Goal: Task Accomplishment & Management: Use online tool/utility

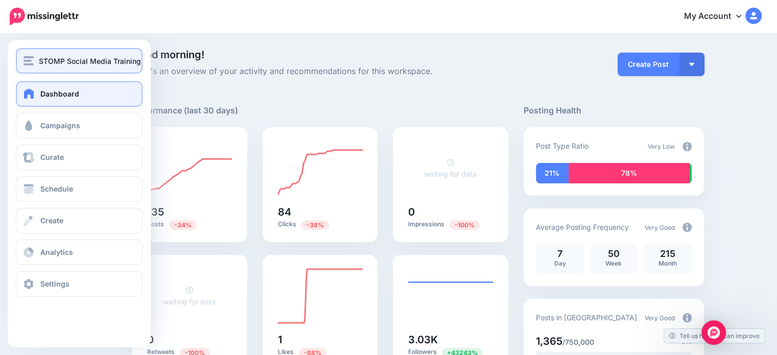
click at [29, 64] on img "button" at bounding box center [28, 60] width 10 height 9
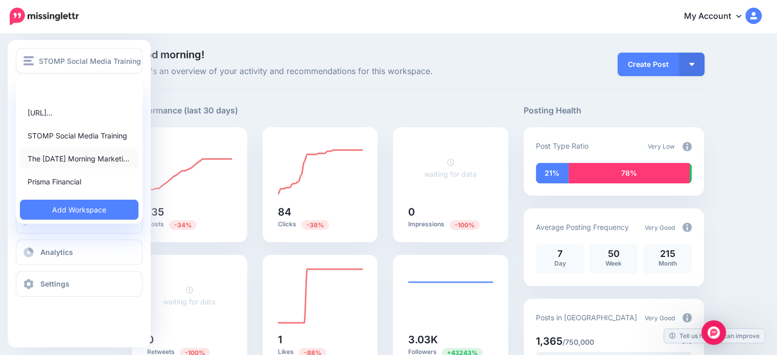
click at [65, 157] on link "The [DATE] Morning Marketi…" at bounding box center [79, 159] width 118 height 20
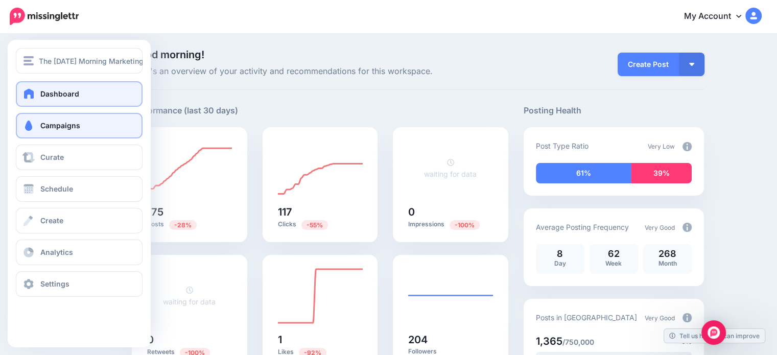
click at [55, 136] on link "Campaigns" at bounding box center [79, 126] width 127 height 26
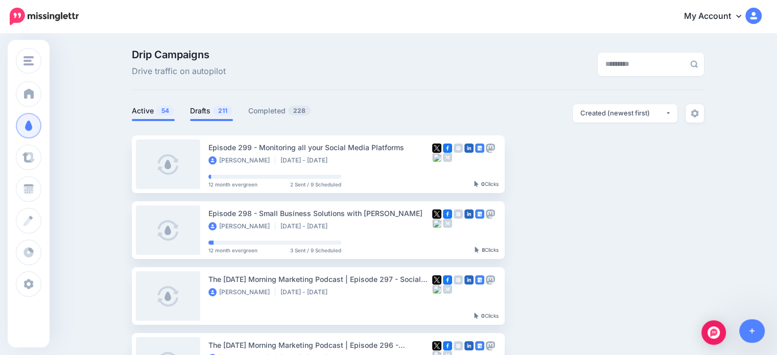
click at [209, 113] on link "Drafts 211" at bounding box center [211, 111] width 43 height 12
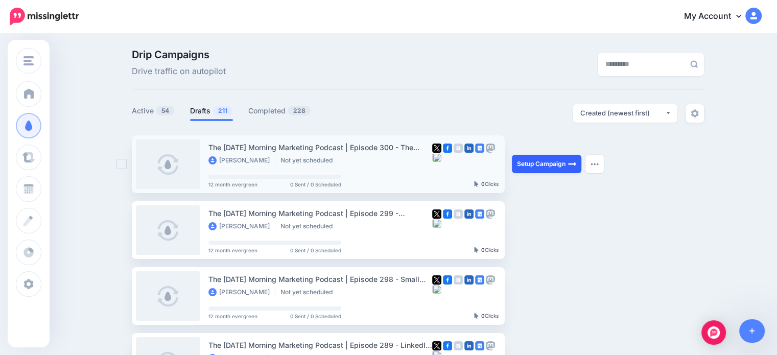
click at [543, 168] on link "Setup Campaign" at bounding box center [546, 164] width 69 height 18
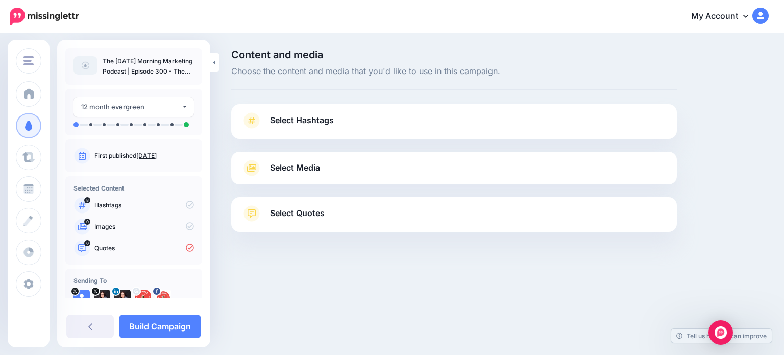
click at [310, 127] on span "Select Hashtags" at bounding box center [302, 120] width 64 height 14
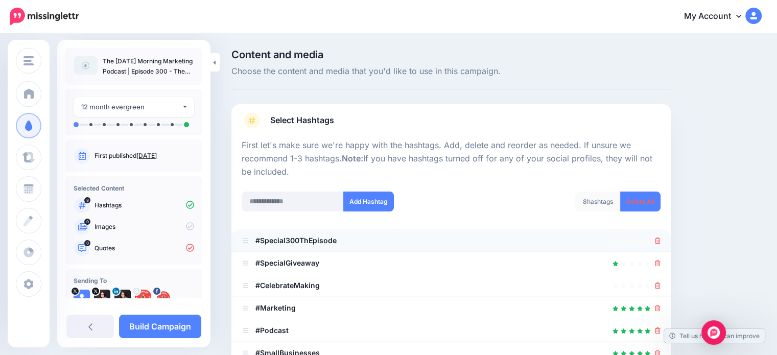
click at [660, 243] on div at bounding box center [451, 240] width 419 height 12
click at [668, 241] on li "#Special300ThEpisode" at bounding box center [450, 240] width 439 height 22
click at [660, 239] on icon at bounding box center [658, 240] width 6 height 6
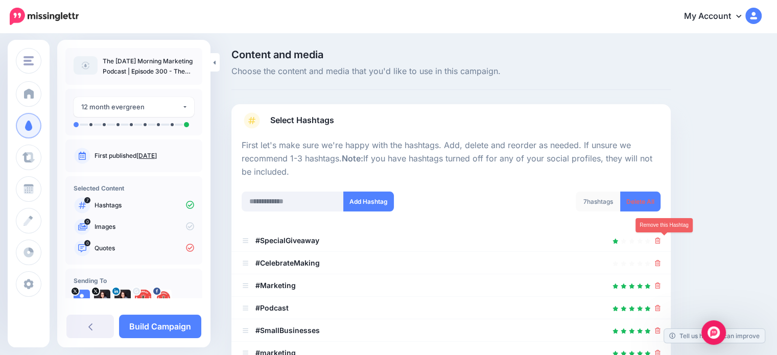
click at [660, 239] on icon at bounding box center [658, 240] width 6 height 6
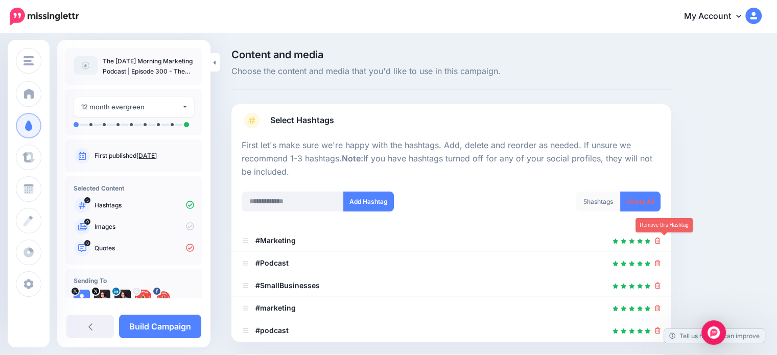
click at [660, 239] on icon at bounding box center [658, 240] width 6 height 6
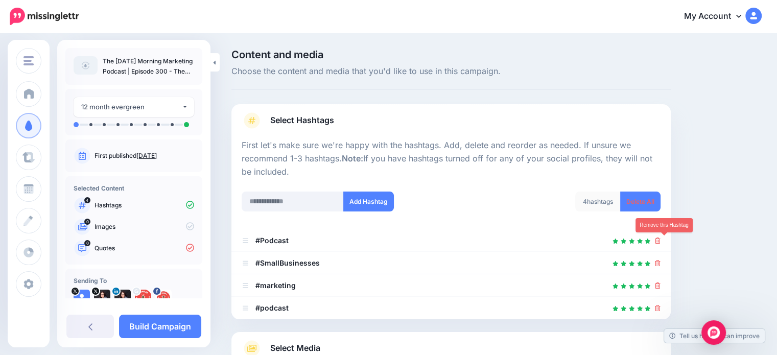
click at [660, 239] on icon at bounding box center [658, 240] width 6 height 6
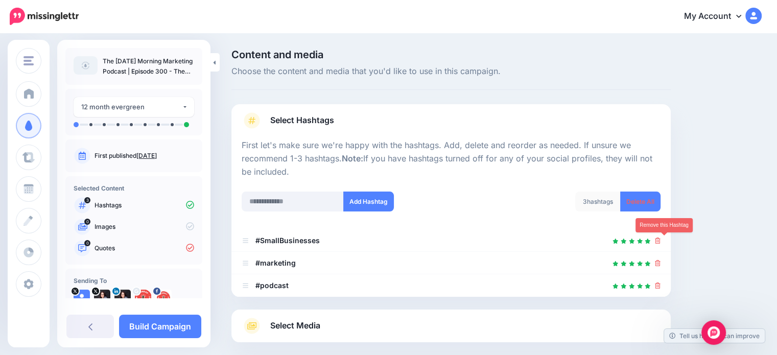
click at [660, 239] on icon at bounding box center [658, 240] width 6 height 6
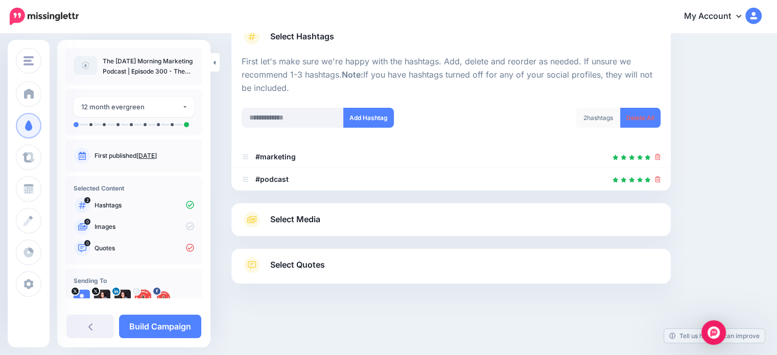
scroll to position [92, 0]
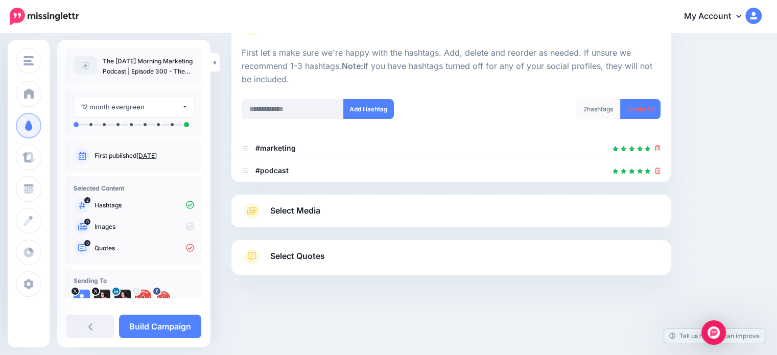
click at [517, 234] on div at bounding box center [450, 233] width 439 height 13
click at [513, 216] on link "Select Media" at bounding box center [451, 211] width 419 height 16
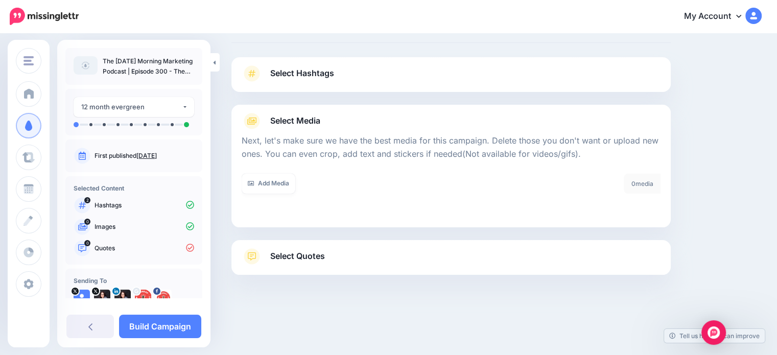
scroll to position [47, 0]
click at [267, 190] on link "Add Media" at bounding box center [269, 184] width 54 height 20
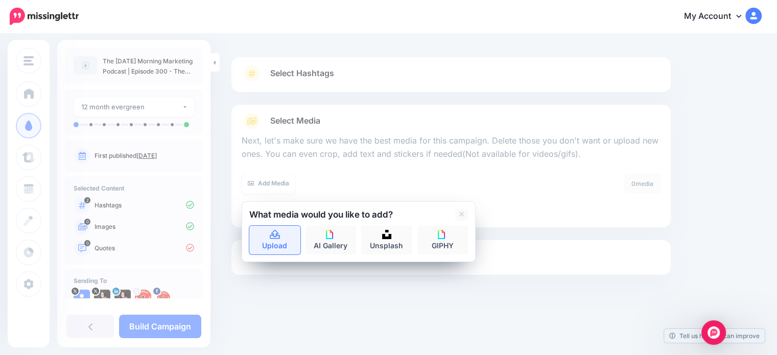
click at [277, 238] on icon at bounding box center [275, 234] width 10 height 9
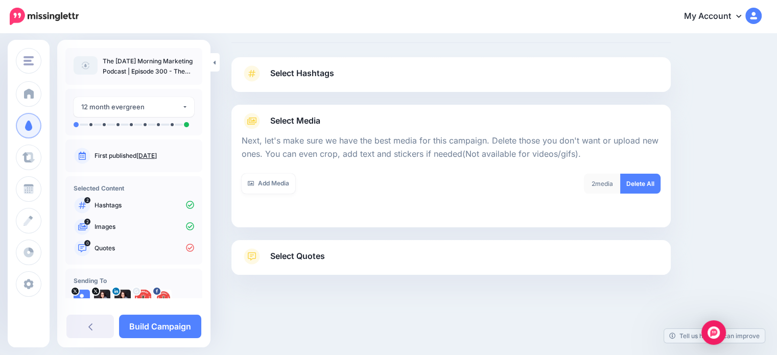
click at [313, 257] on span "Select Quotes" at bounding box center [297, 256] width 55 height 14
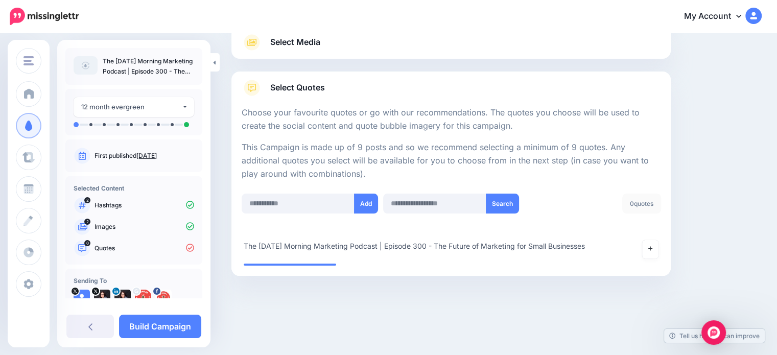
scroll to position [127, 0]
click at [338, 205] on input "text" at bounding box center [298, 203] width 113 height 20
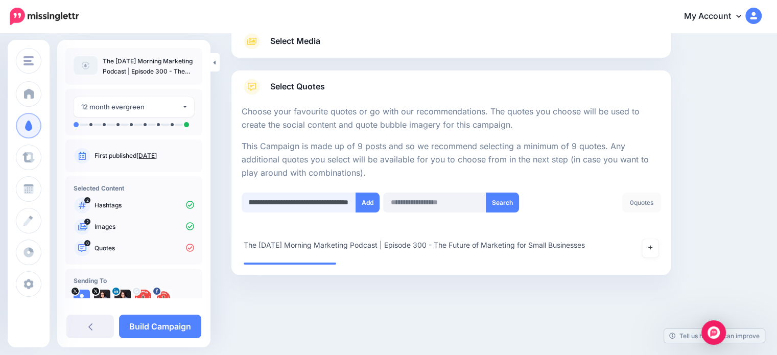
scroll to position [0, 454]
type input "**********"
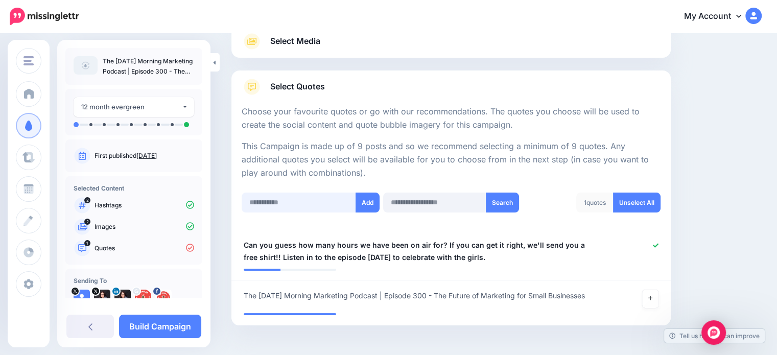
scroll to position [177, 0]
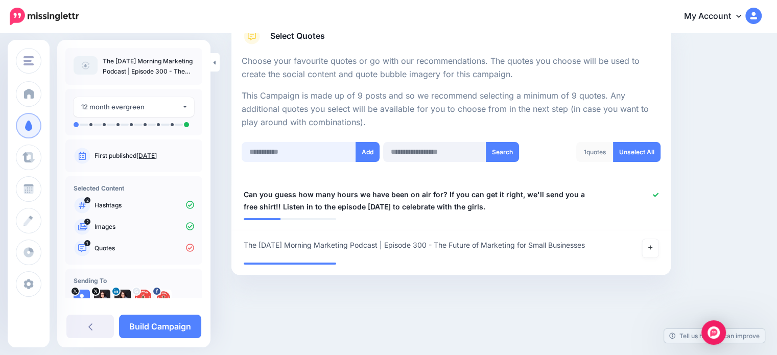
click at [270, 148] on input "text" at bounding box center [299, 152] width 114 height 20
type input "**********"
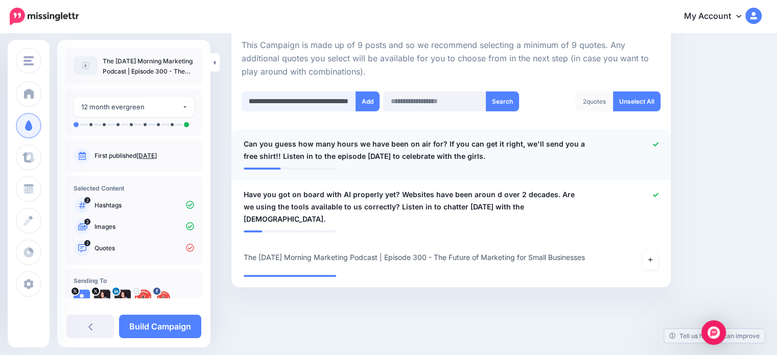
scroll to position [0, 525]
type input "**********"
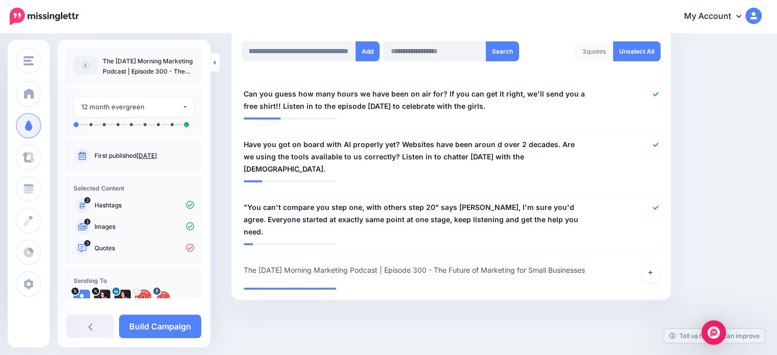
scroll to position [0, 0]
click at [721, 238] on div "Content and media Choose the content and media that you'd like to use in this c…" at bounding box center [496, 61] width 545 height 579
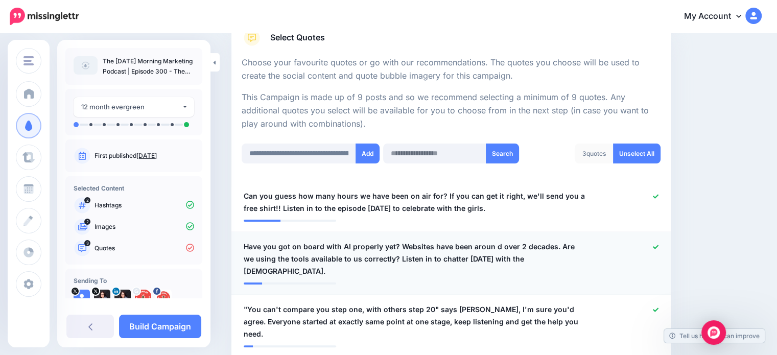
scroll to position [176, 0]
click at [273, 159] on input "**********" at bounding box center [299, 154] width 114 height 20
type input "**********"
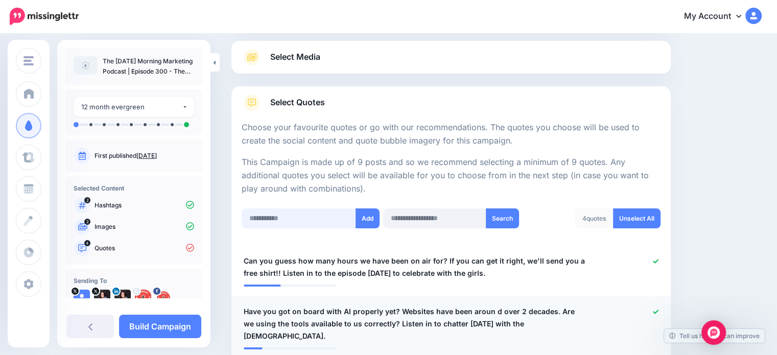
scroll to position [74, 0]
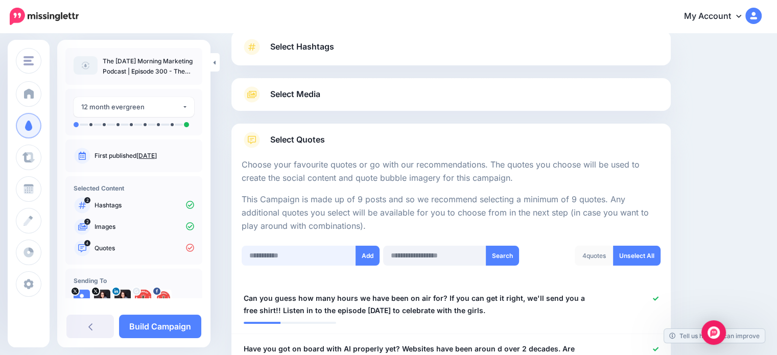
click at [314, 263] on input "text" at bounding box center [299, 256] width 114 height 20
type input "**********"
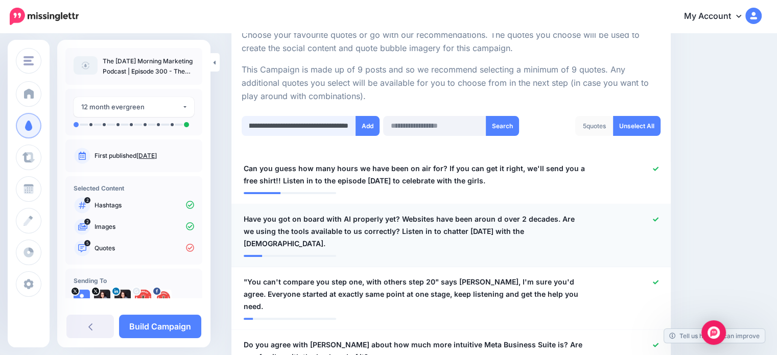
scroll to position [0, 164]
type input "**********"
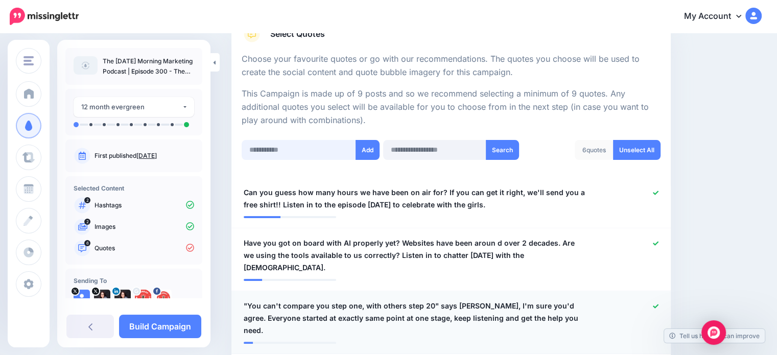
scroll to position [101, 0]
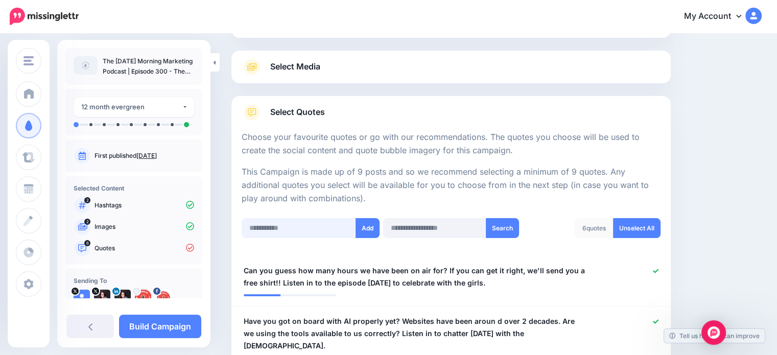
click at [312, 229] on input "text" at bounding box center [299, 228] width 114 height 20
paste input "**********"
type input "**********"
click at [319, 234] on input "text" at bounding box center [299, 228] width 114 height 20
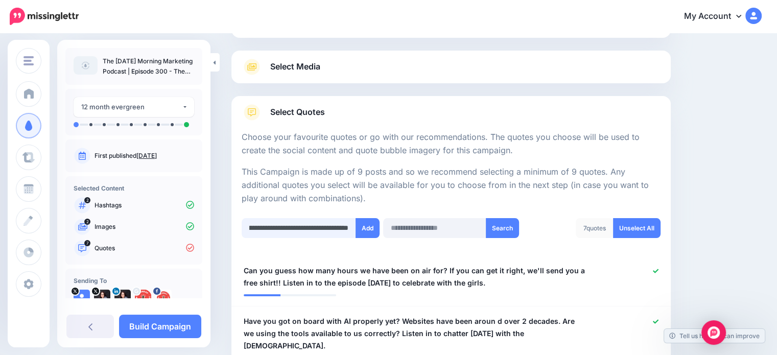
type input "**********"
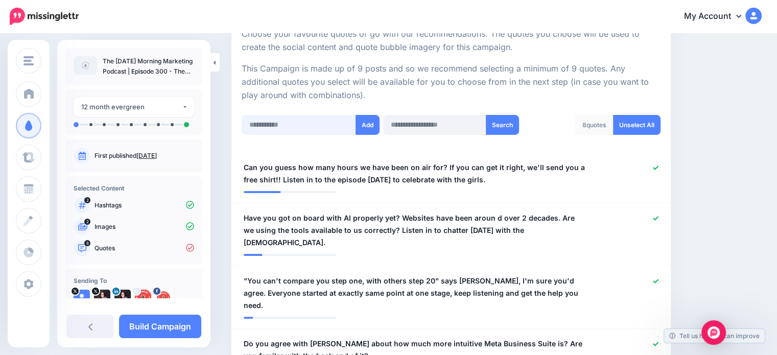
scroll to position [203, 0]
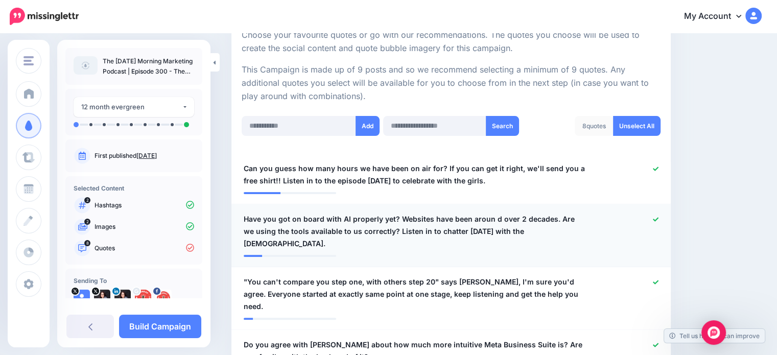
click at [355, 218] on span "Have you got on board with AI properly yet? Websites have been aroun d over 2 d…" at bounding box center [415, 231] width 343 height 37
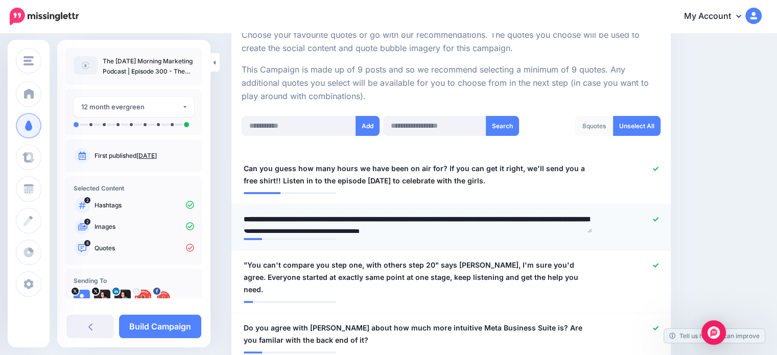
click at [355, 218] on textarea "**********" at bounding box center [418, 223] width 348 height 20
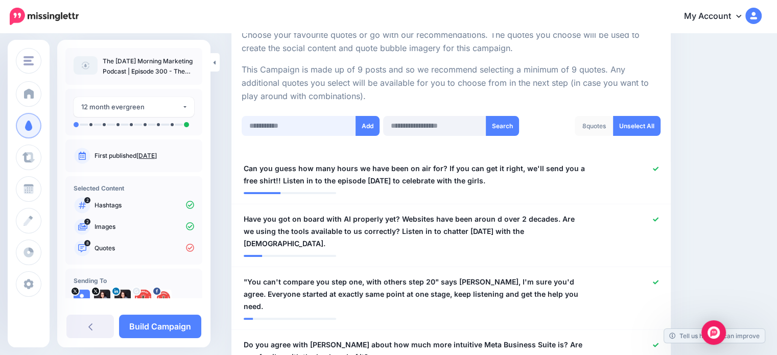
click at [302, 129] on input "text" at bounding box center [299, 126] width 114 height 20
paste input "**********"
type input "**********"
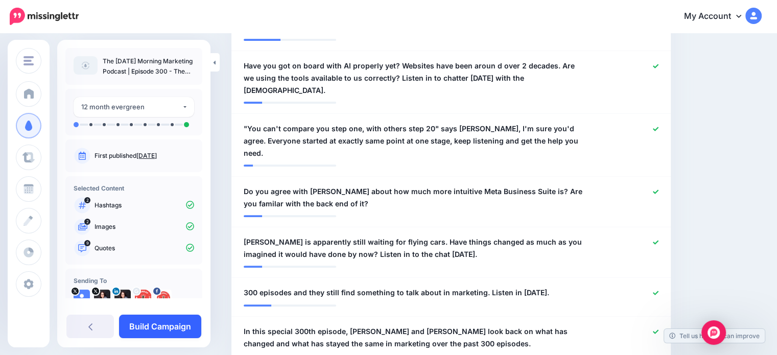
click at [149, 328] on link "Build Campaign" at bounding box center [160, 326] width 82 height 23
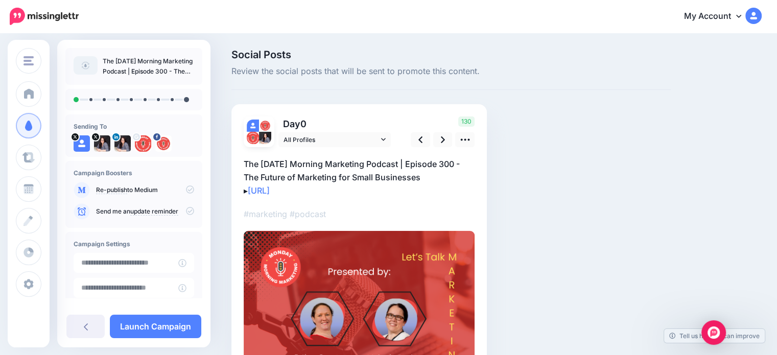
click at [294, 163] on p "The Monday Morning Marketing Podcast | Episode 300 - The Future of Marketing fo…" at bounding box center [359, 177] width 231 height 40
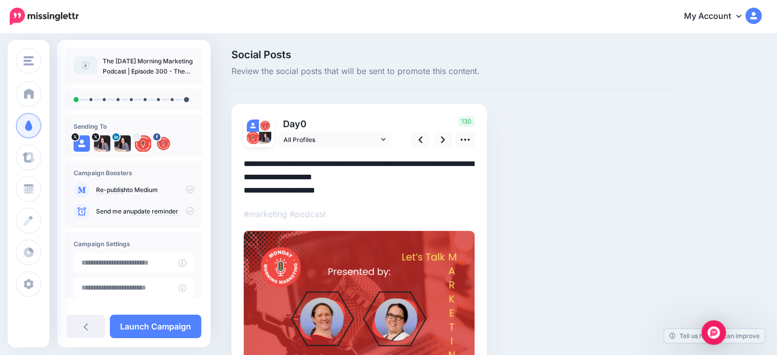
click at [294, 163] on textarea "**********" at bounding box center [359, 177] width 231 height 40
paste textarea "**********"
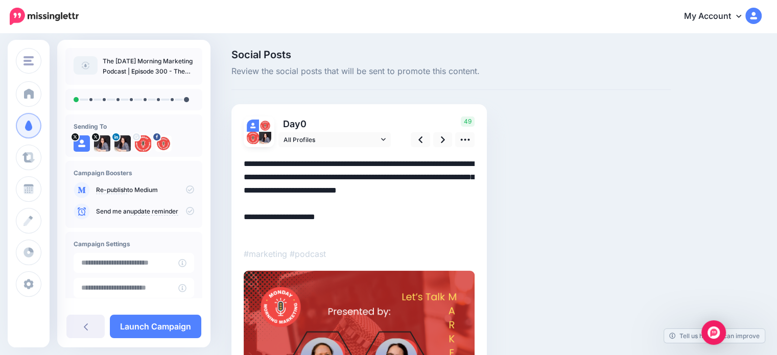
click at [291, 176] on textarea "**********" at bounding box center [359, 197] width 231 height 80
click at [441, 136] on icon at bounding box center [443, 139] width 4 height 11
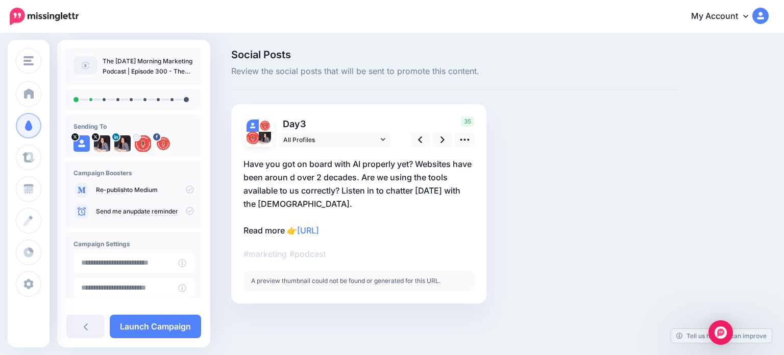
click at [290, 174] on p "Have you got on board with AI properly yet? Websites have been aroun d over 2 d…" at bounding box center [359, 197] width 231 height 80
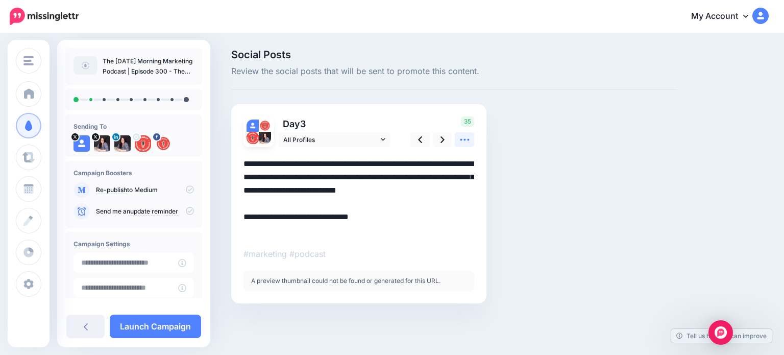
click at [472, 145] on link at bounding box center [464, 139] width 19 height 15
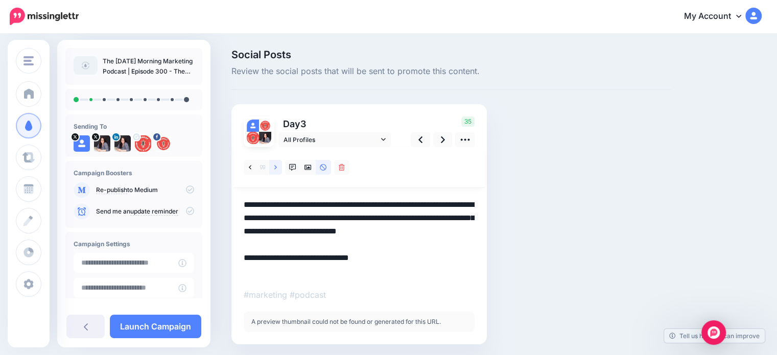
click at [271, 170] on link at bounding box center [275, 167] width 13 height 15
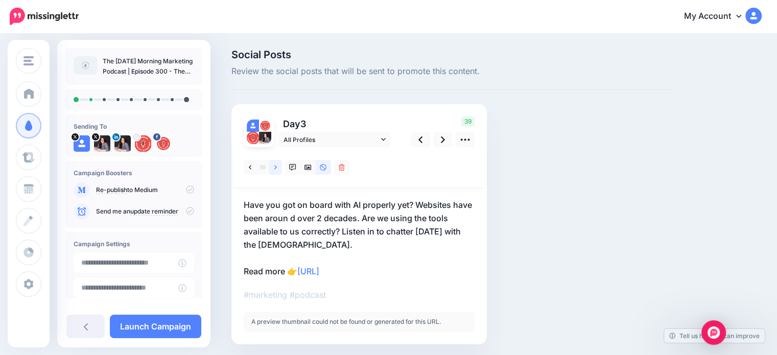
click at [271, 170] on link at bounding box center [275, 167] width 13 height 15
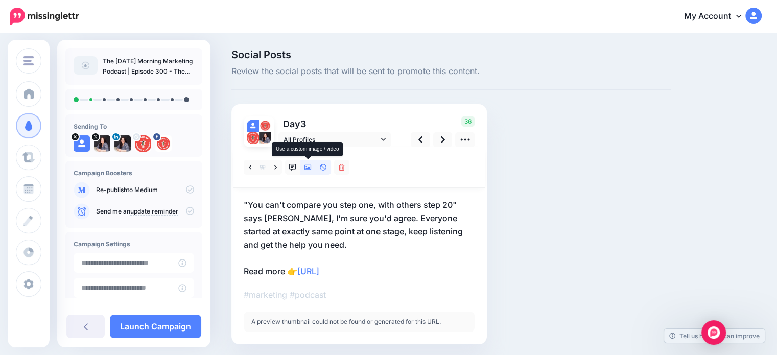
click at [311, 171] on icon at bounding box center [307, 167] width 7 height 7
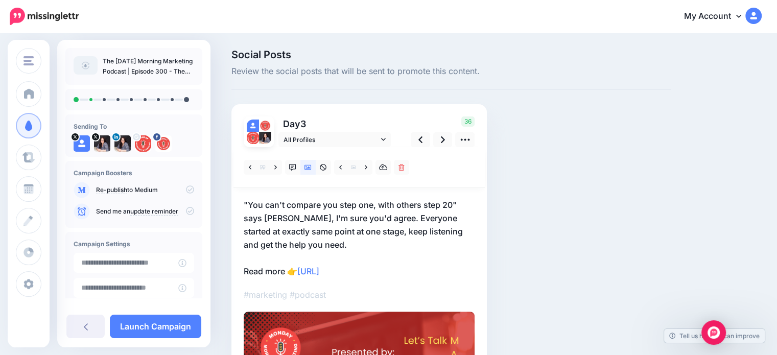
click at [285, 264] on p ""You can't compare you step one, with others step 20" says Esther, I'm sure you…" at bounding box center [359, 238] width 231 height 80
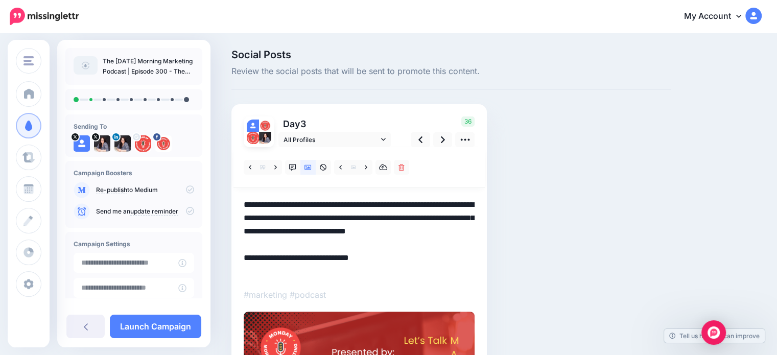
drag, startPoint x: 285, startPoint y: 267, endPoint x: 203, endPoint y: 271, distance: 81.8
click at [203, 271] on div "The Monday Morning Marketing https://www.ciarasjourney.… STOMP Social Media Tra…" at bounding box center [388, 317] width 777 height 566
click at [273, 270] on textarea "**********" at bounding box center [359, 238] width 231 height 80
drag, startPoint x: 275, startPoint y: 270, endPoint x: 245, endPoint y: 273, distance: 30.8
click at [245, 273] on textarea "**********" at bounding box center [359, 238] width 231 height 80
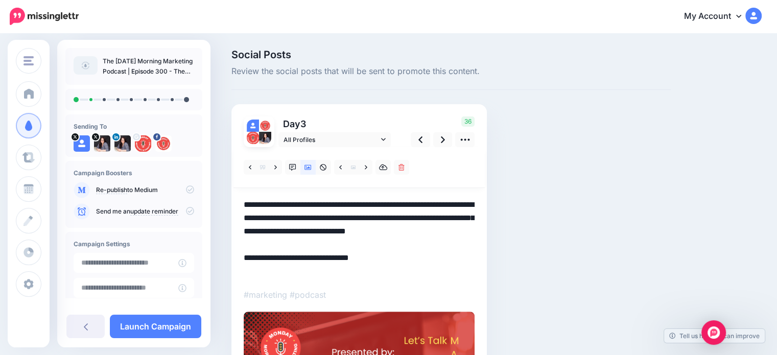
click at [441, 131] on div "36" at bounding box center [441, 131] width 82 height 31
click at [440, 140] on link at bounding box center [442, 139] width 19 height 15
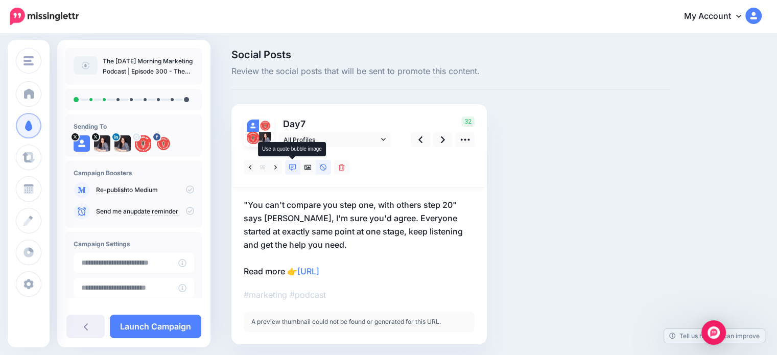
click at [288, 167] on link at bounding box center [292, 167] width 15 height 15
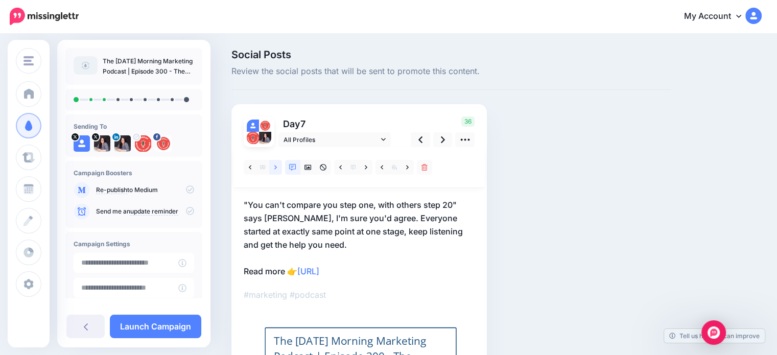
click at [278, 171] on link at bounding box center [275, 167] width 13 height 15
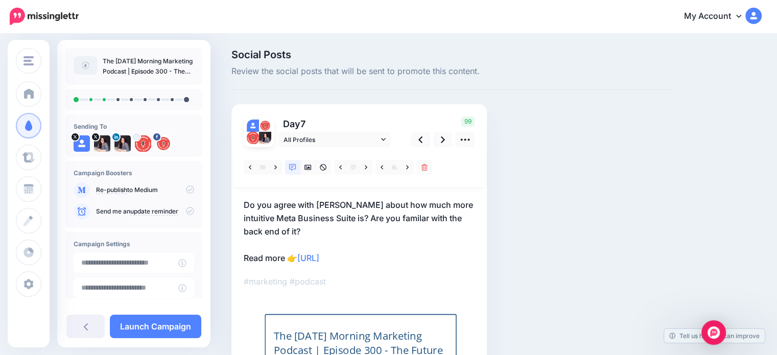
click at [286, 257] on p "Do you agree with Melanie about how much more intuitive Meta Business Suite is?…" at bounding box center [359, 231] width 231 height 66
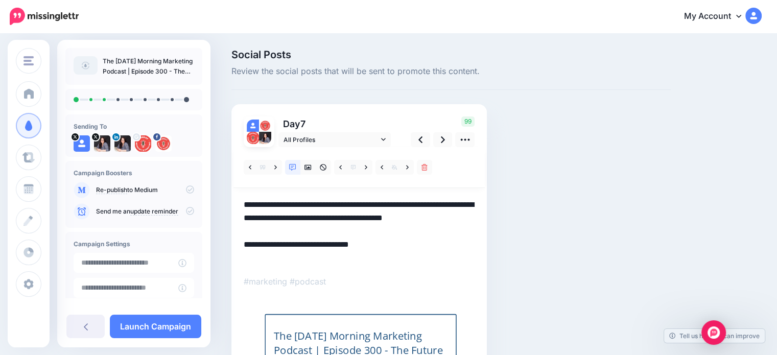
drag, startPoint x: 286, startPoint y: 257, endPoint x: 223, endPoint y: 255, distance: 63.4
click at [223, 255] on div "Social Posts Review the social posts that will be sent to promote this content.…" at bounding box center [388, 253] width 777 height 439
paste textarea
click at [441, 141] on icon at bounding box center [443, 139] width 4 height 7
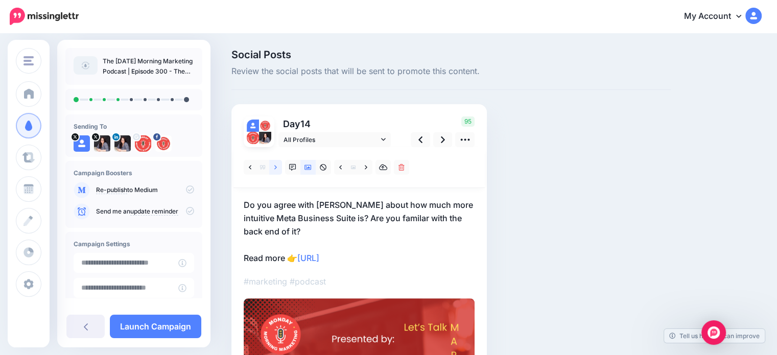
click at [276, 167] on icon at bounding box center [275, 167] width 3 height 4
click at [286, 257] on p "Esther is apparently still waiting for flying cars. Have things changed as much…" at bounding box center [359, 231] width 231 height 66
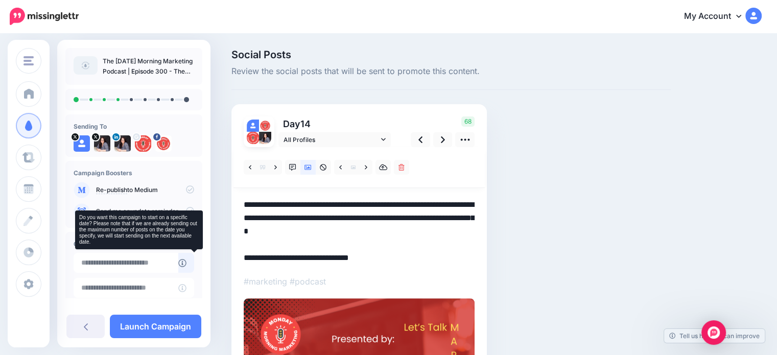
drag, startPoint x: 286, startPoint y: 257, endPoint x: 190, endPoint y: 258, distance: 96.0
click at [190, 258] on div "The Monday Morning Marketing https://www.ciarasjourney.… STOMP Social Media Tra…" at bounding box center [388, 310] width 777 height 553
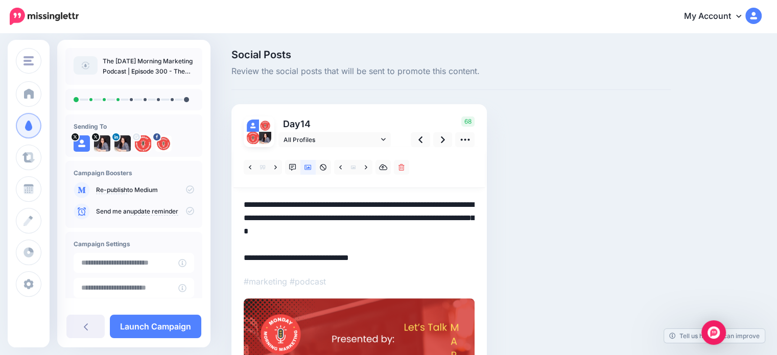
paste textarea
click at [444, 147] on div at bounding box center [358, 167] width 251 height 41
click at [443, 142] on icon at bounding box center [443, 139] width 4 height 11
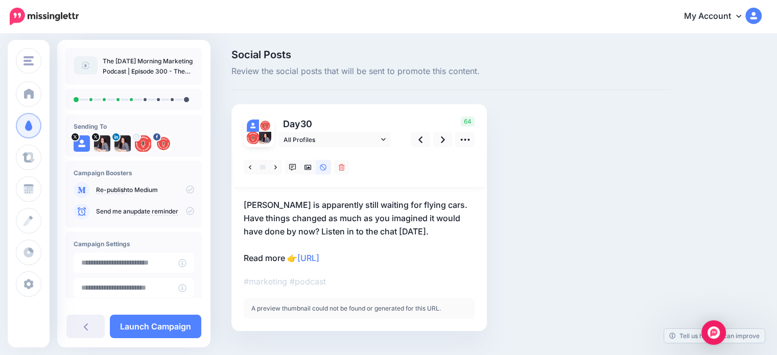
click at [286, 249] on p "Esther is apparently still waiting for flying cars. Have things changed as much…" at bounding box center [359, 231] width 231 height 66
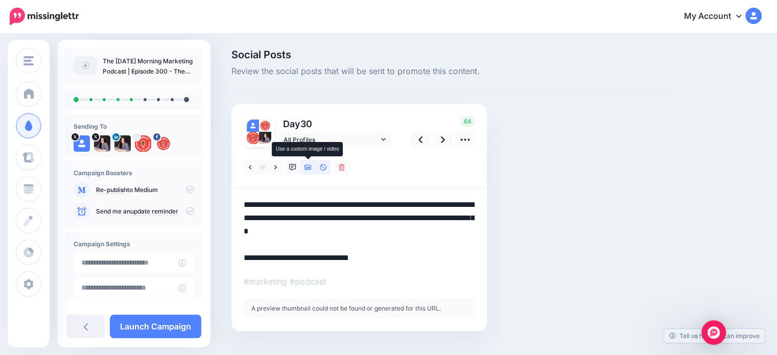
click at [307, 171] on link at bounding box center [307, 167] width 15 height 15
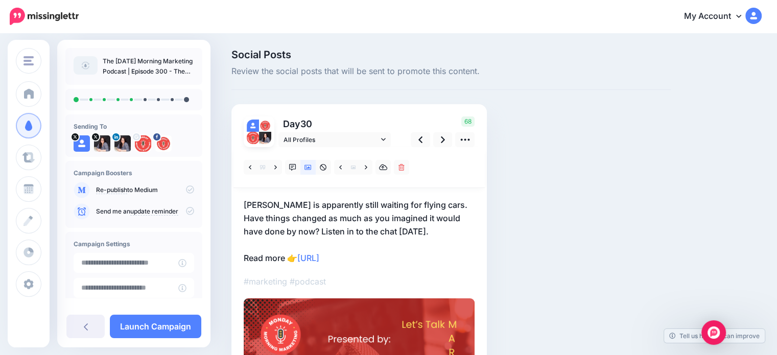
click at [284, 253] on p "Esther is apparently still waiting for flying cars. Have things changed as much…" at bounding box center [359, 231] width 231 height 66
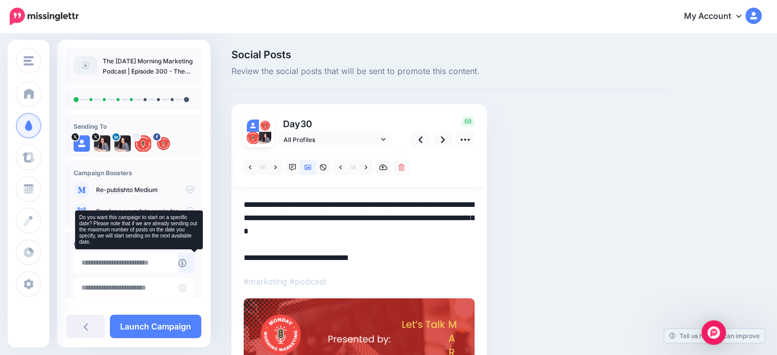
drag, startPoint x: 284, startPoint y: 253, endPoint x: 200, endPoint y: 256, distance: 83.8
click at [200, 256] on div "The Monday Morning Marketing https://www.ciarasjourney.… STOMP Social Media Tra…" at bounding box center [388, 292] width 777 height 516
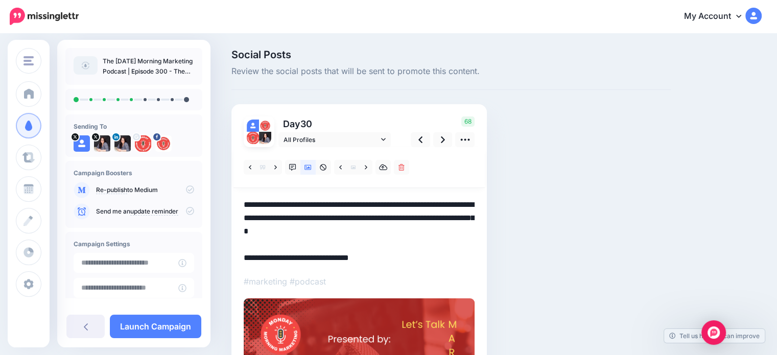
paste textarea
click at [443, 145] on icon at bounding box center [443, 139] width 4 height 11
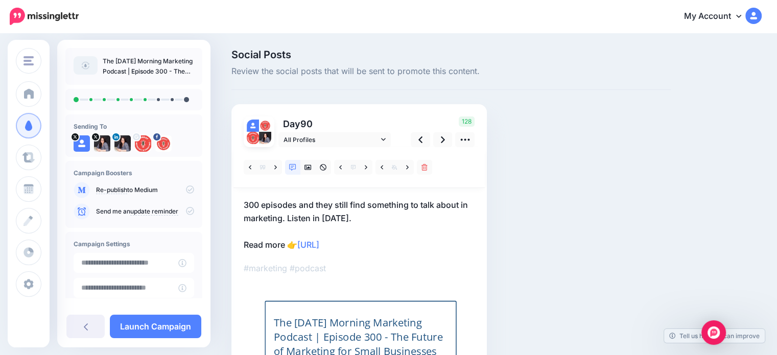
click at [274, 235] on p "300 episodes and they still find something to talk about in marketing. Listen i…" at bounding box center [359, 224] width 231 height 53
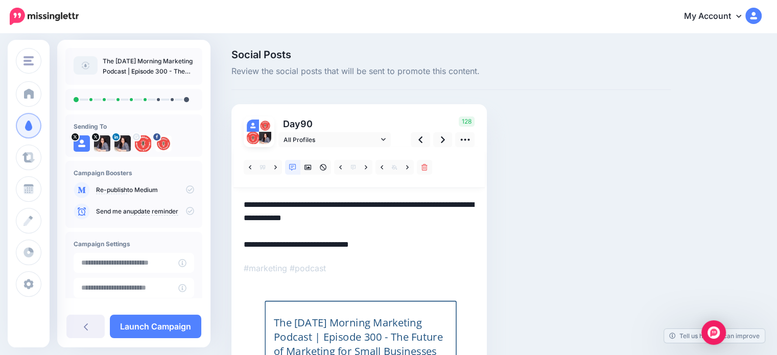
drag, startPoint x: 283, startPoint y: 241, endPoint x: 186, endPoint y: 240, distance: 97.5
click at [186, 240] on div "The Monday Morning Marketing https://www.ciarasjourney.… STOMP Social Media Tra…" at bounding box center [388, 247] width 777 height 426
paste textarea
click at [447, 138] on link at bounding box center [442, 139] width 19 height 15
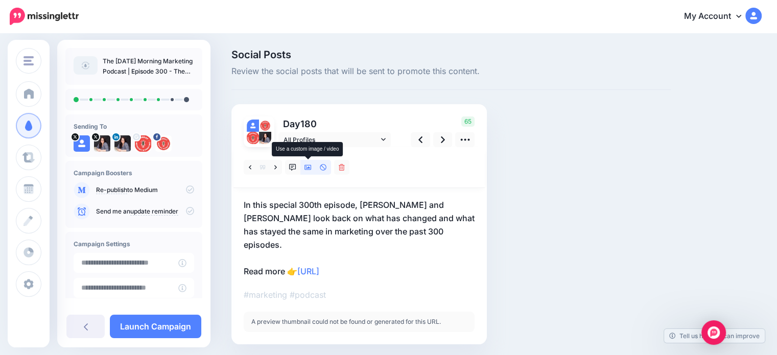
click at [304, 171] on link at bounding box center [307, 167] width 15 height 15
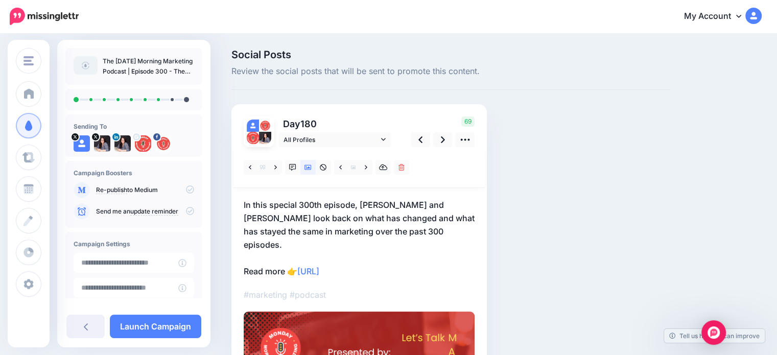
click at [276, 251] on p "In this special 300th episode, Esther and Melanie look back on what has changed…" at bounding box center [359, 238] width 231 height 80
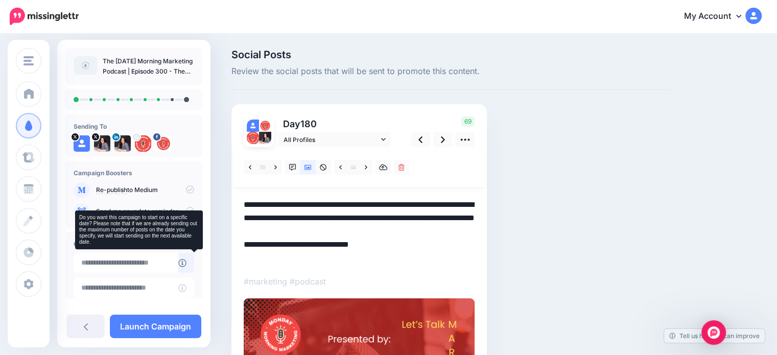
drag, startPoint x: 286, startPoint y: 257, endPoint x: 201, endPoint y: 261, distance: 85.4
click at [201, 261] on div "The Monday Morning Marketing https://www.ciarasjourney.… STOMP Social Media Tra…" at bounding box center [388, 292] width 777 height 516
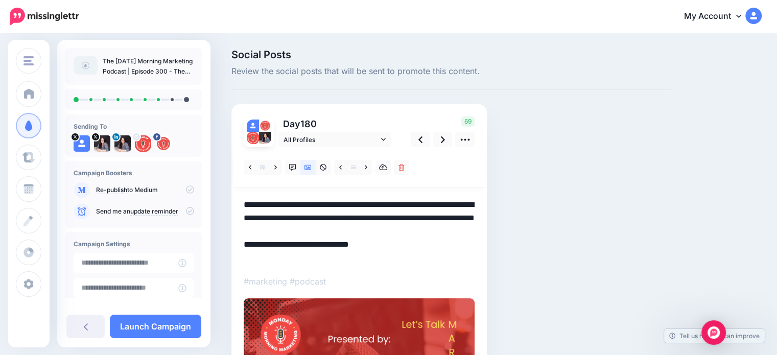
paste textarea
click at [443, 139] on icon at bounding box center [443, 139] width 4 height 7
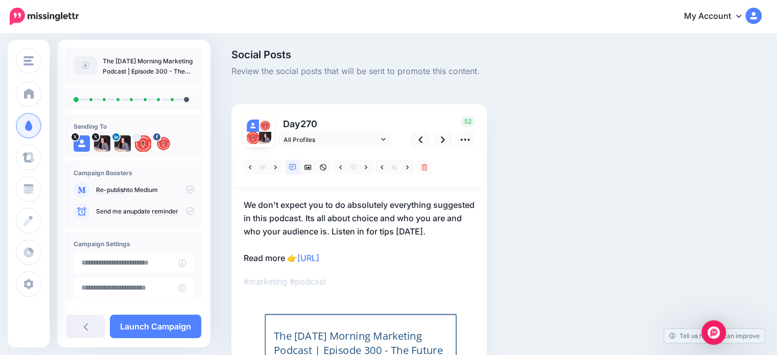
click at [280, 256] on p "We don't expect you to do absolutely everything suggested in this podcast. Its …" at bounding box center [359, 231] width 231 height 66
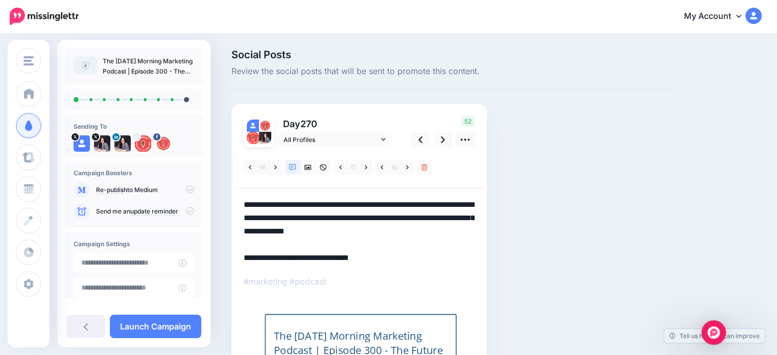
drag, startPoint x: 286, startPoint y: 256, endPoint x: 211, endPoint y: 262, distance: 74.8
click at [211, 262] on div "Social Posts Review the social posts that will be sent to promote this content.…" at bounding box center [388, 253] width 777 height 439
paste textarea
click at [445, 136] on link at bounding box center [442, 139] width 19 height 15
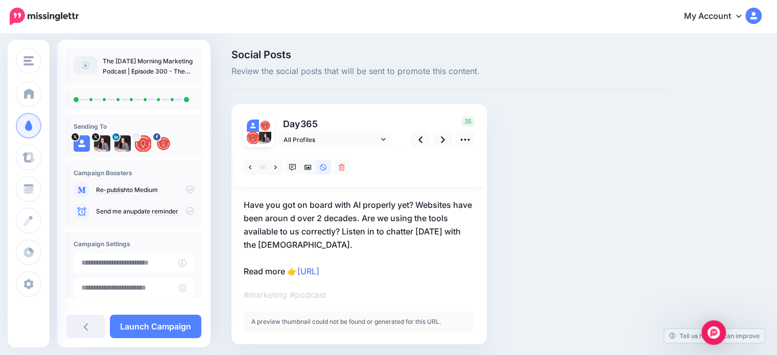
click at [283, 267] on p "Have you got on board with AI properly yet? Websites have been aroun d over 2 d…" at bounding box center [359, 238] width 231 height 80
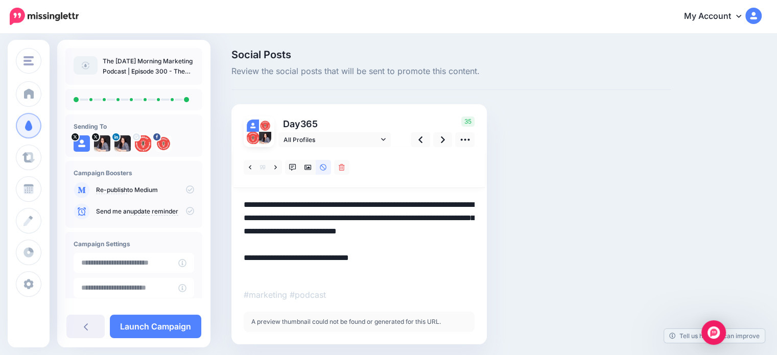
click at [282, 266] on textarea "**********" at bounding box center [359, 238] width 231 height 80
drag, startPoint x: 288, startPoint y: 270, endPoint x: 184, endPoint y: 233, distance: 109.8
click at [241, 271] on div "Day 365 All Profiles" at bounding box center [358, 224] width 255 height 240
paste textarea
click at [306, 170] on icon at bounding box center [307, 167] width 7 height 7
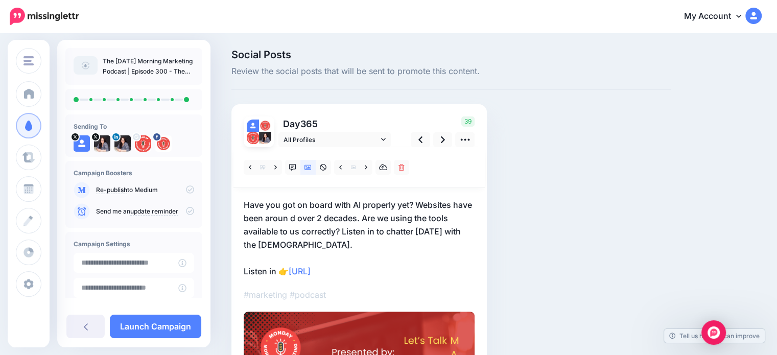
click at [292, 214] on p "Have you got on board with AI properly yet? Websites have been aroun d over 2 d…" at bounding box center [359, 238] width 231 height 80
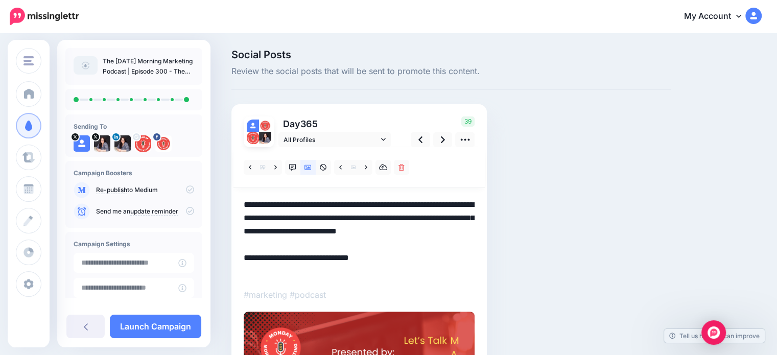
click at [292, 214] on textarea "**********" at bounding box center [359, 238] width 231 height 80
type textarea "**********"
click at [184, 327] on link "Launch Campaign" at bounding box center [155, 326] width 91 height 23
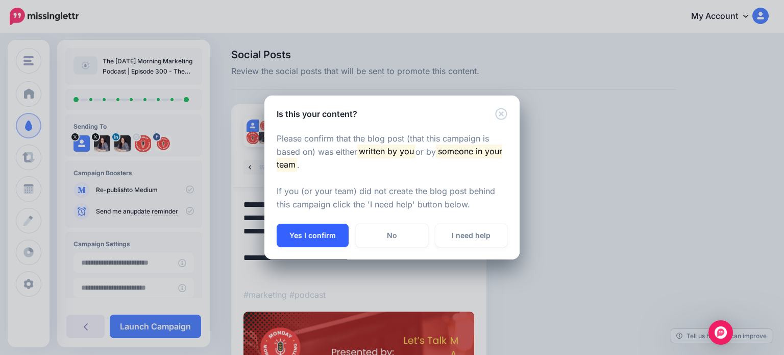
click at [292, 243] on button "Yes I confirm" at bounding box center [313, 235] width 72 height 23
